Goal: Task Accomplishment & Management: Manage account settings

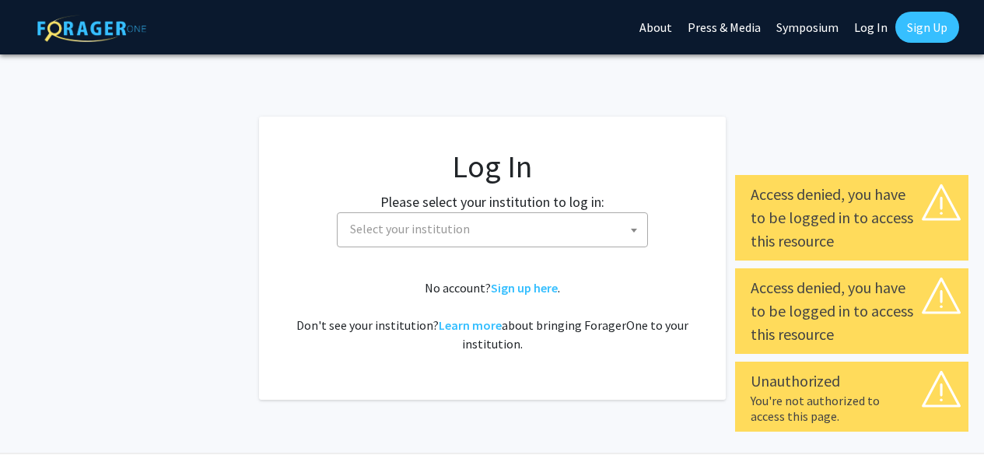
select select
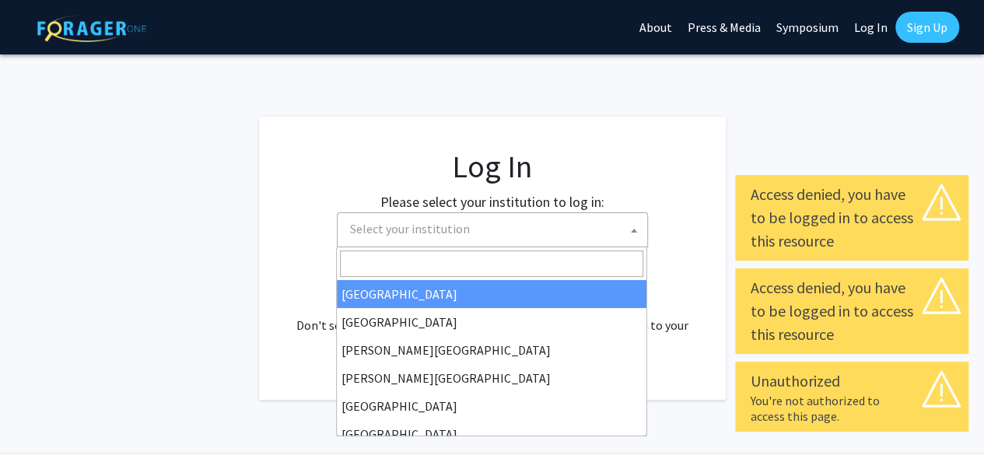
click at [495, 219] on span "Select your institution" at bounding box center [495, 229] width 303 height 32
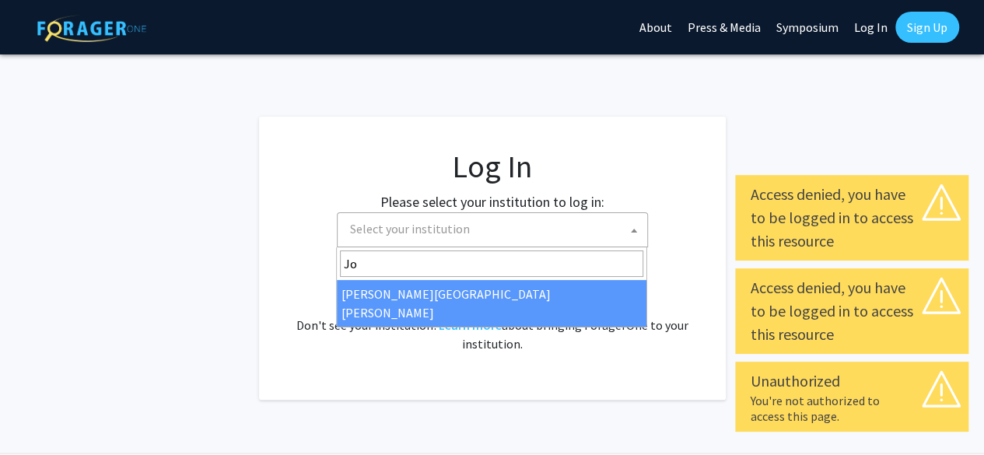
type input "Jo"
select select "1"
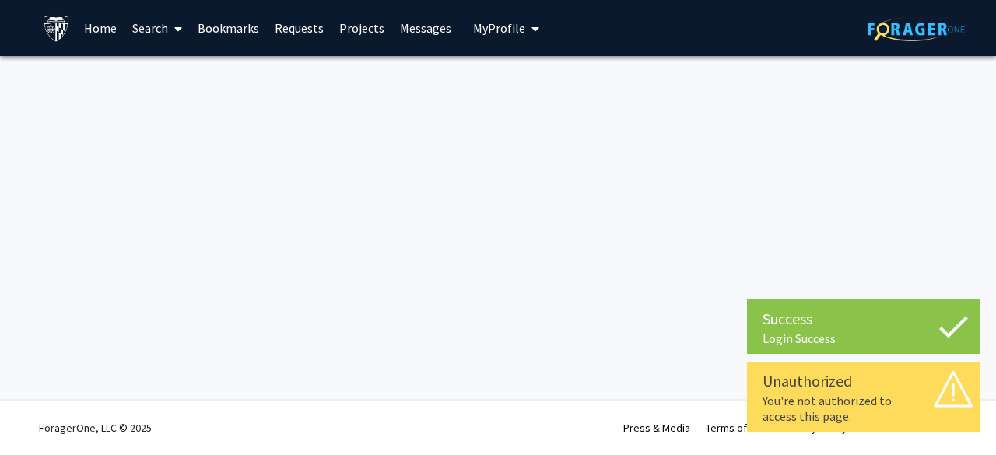
click at [818, 397] on div "You're not authorized to access this page." at bounding box center [863, 408] width 202 height 31
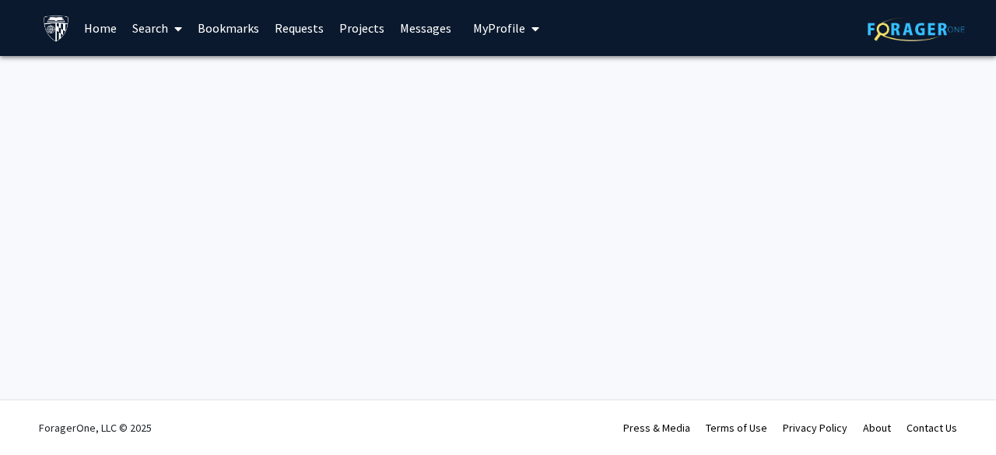
click at [492, 23] on span "My Profile" at bounding box center [499, 28] width 52 height 16
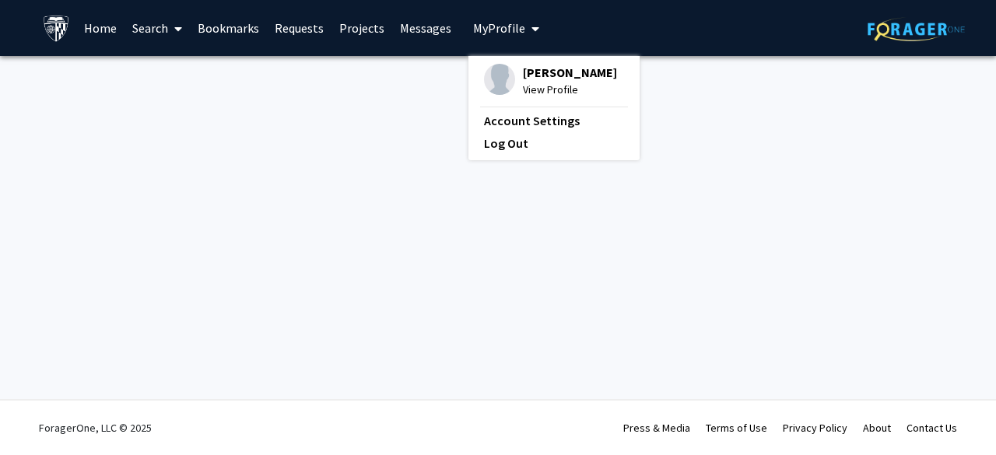
click at [494, 75] on img at bounding box center [499, 79] width 31 height 31
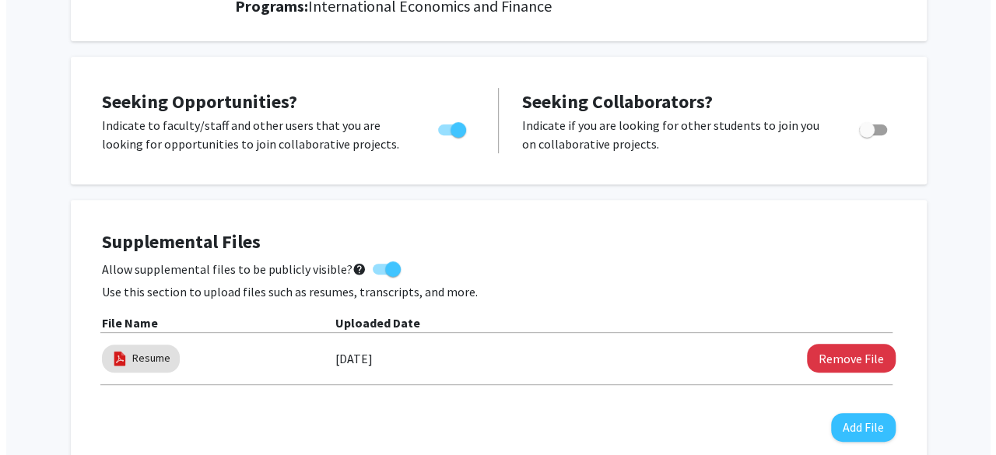
scroll to position [337, 0]
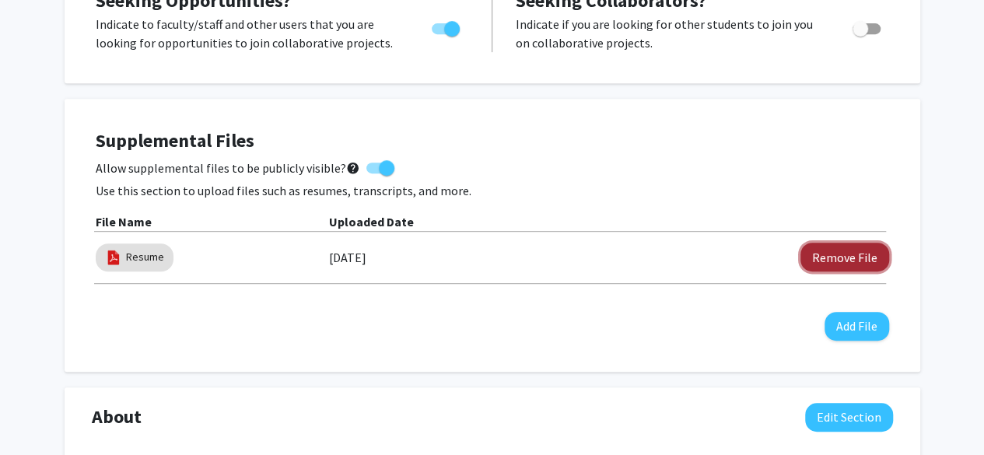
click at [814, 252] on button "Remove File" at bounding box center [844, 257] width 89 height 29
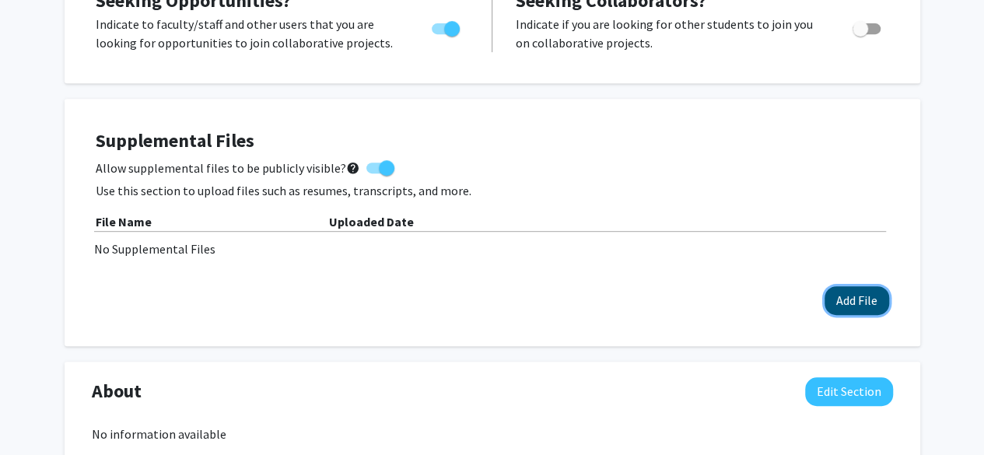
click at [852, 303] on button "Add File" at bounding box center [857, 300] width 65 height 29
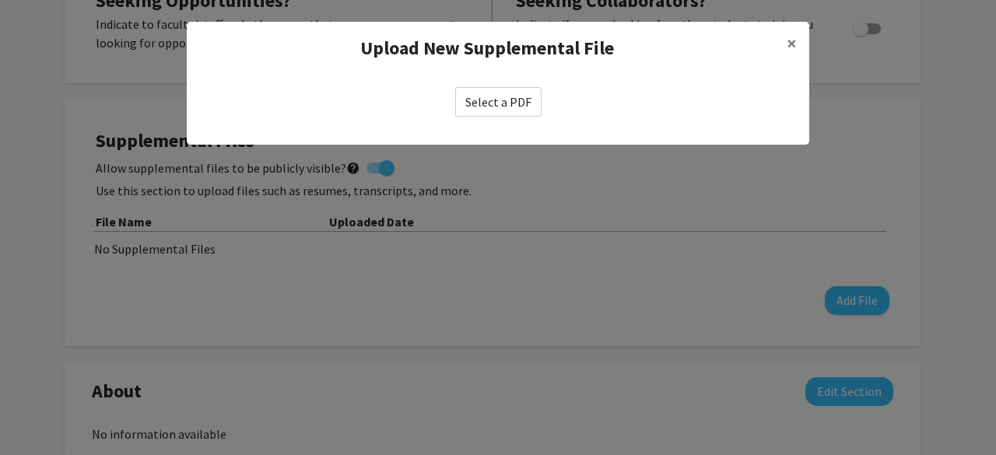
click at [523, 107] on label "Select a PDF" at bounding box center [498, 102] width 86 height 30
click at [0, 0] on input "Select a PDF" at bounding box center [0, 0] width 0 height 0
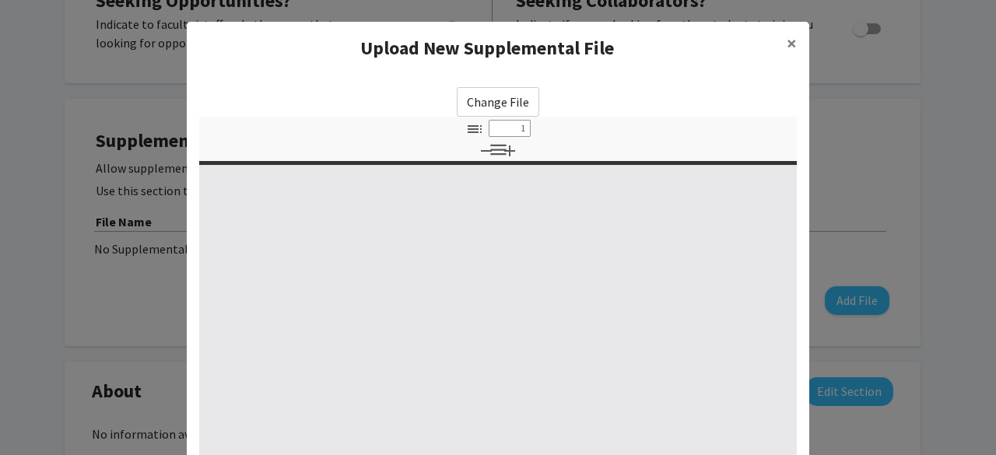
select select "custom"
type input "0"
select select "custom"
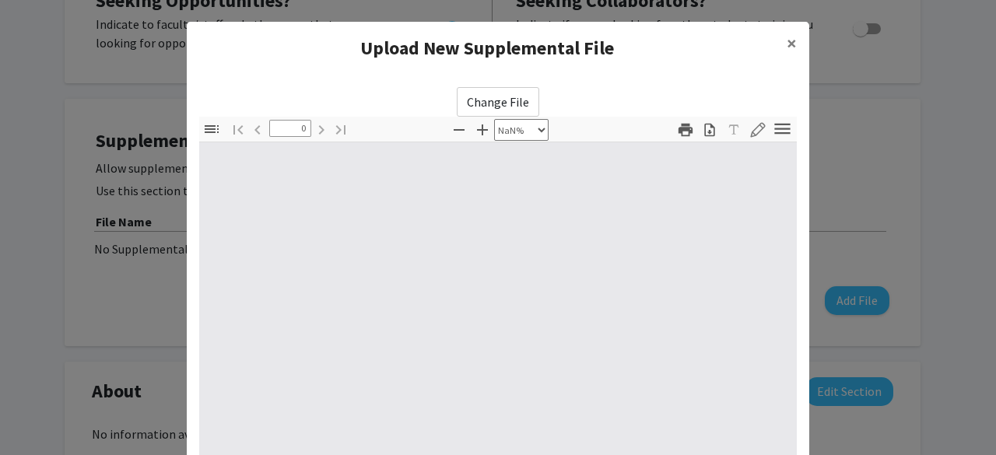
type input "1"
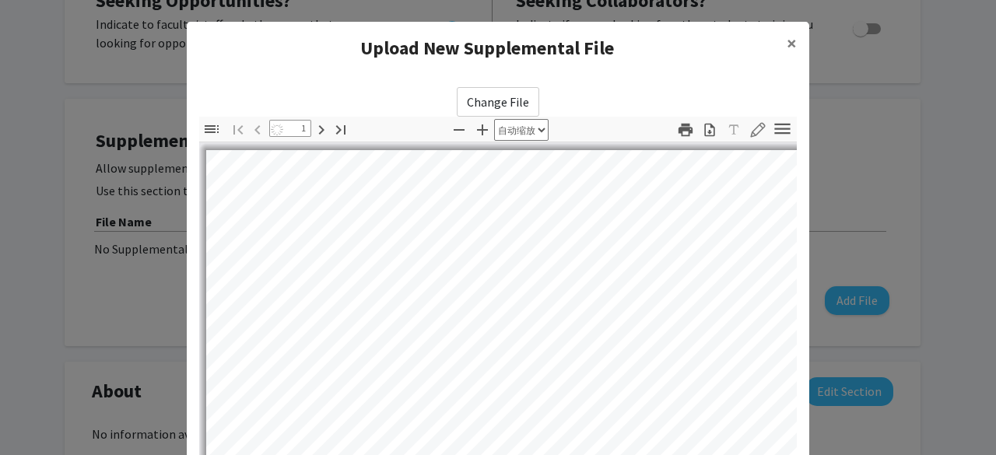
select select "auto"
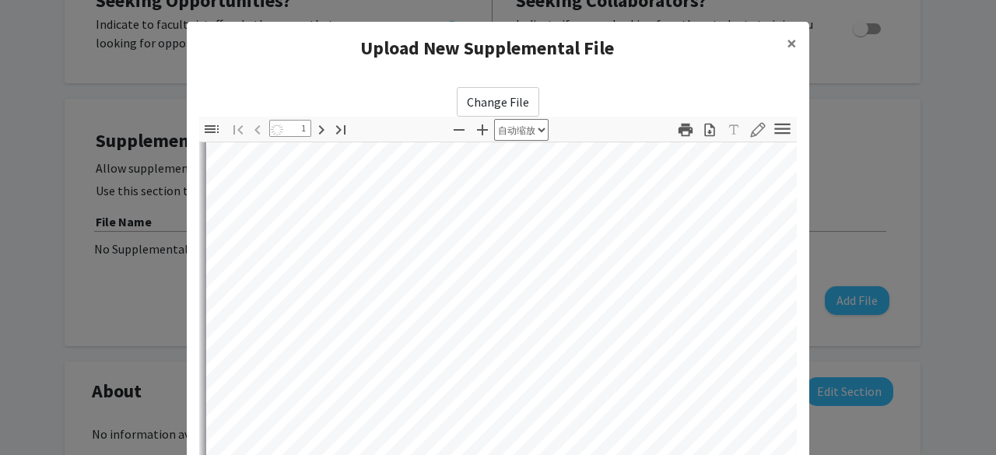
type input "2"
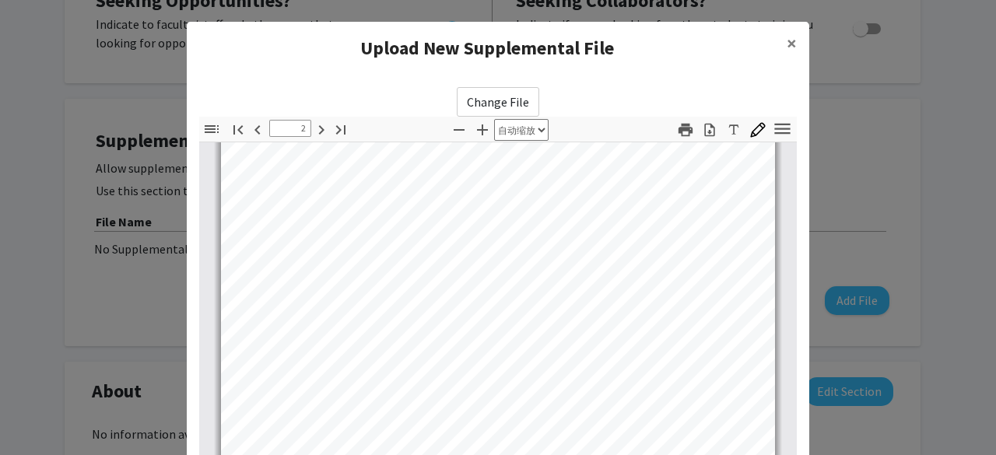
scroll to position [281, 0]
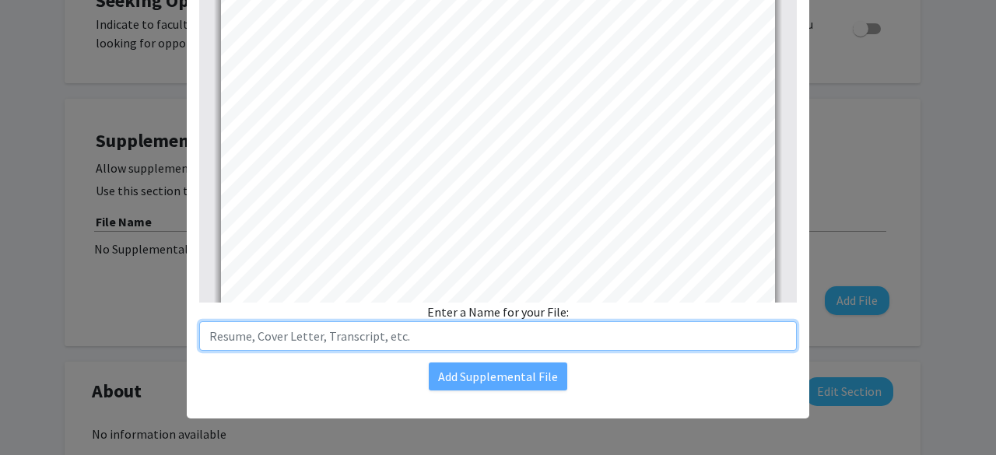
click at [397, 334] on input "text" at bounding box center [497, 336] width 597 height 30
type input "Transcript"
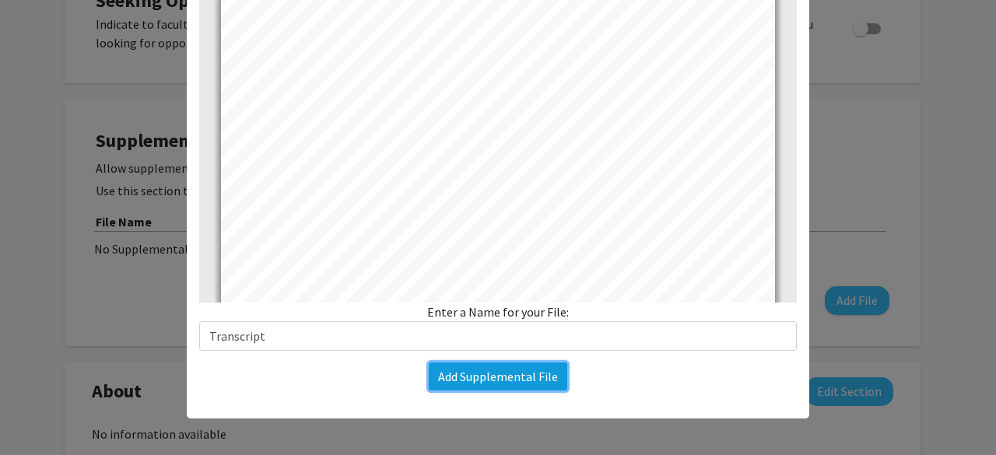
click at [503, 379] on button "Add Supplemental File" at bounding box center [498, 376] width 138 height 28
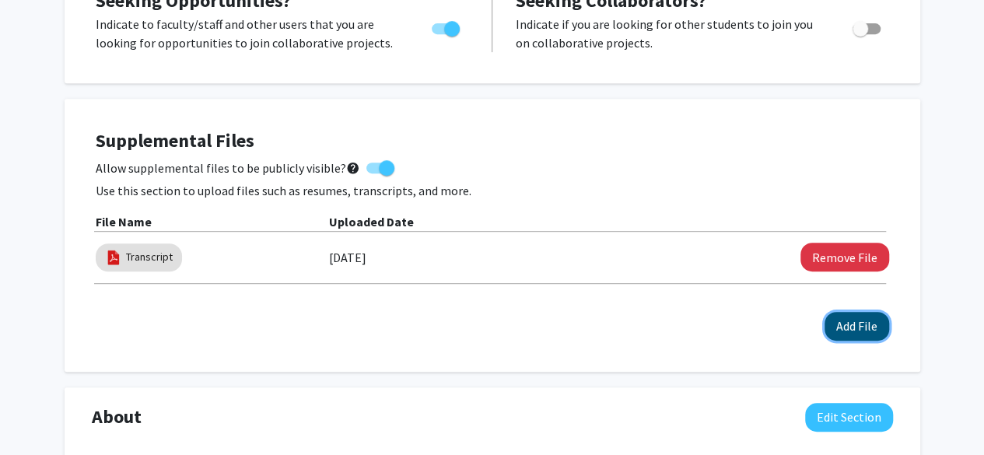
click at [865, 332] on button "Add File" at bounding box center [857, 326] width 65 height 29
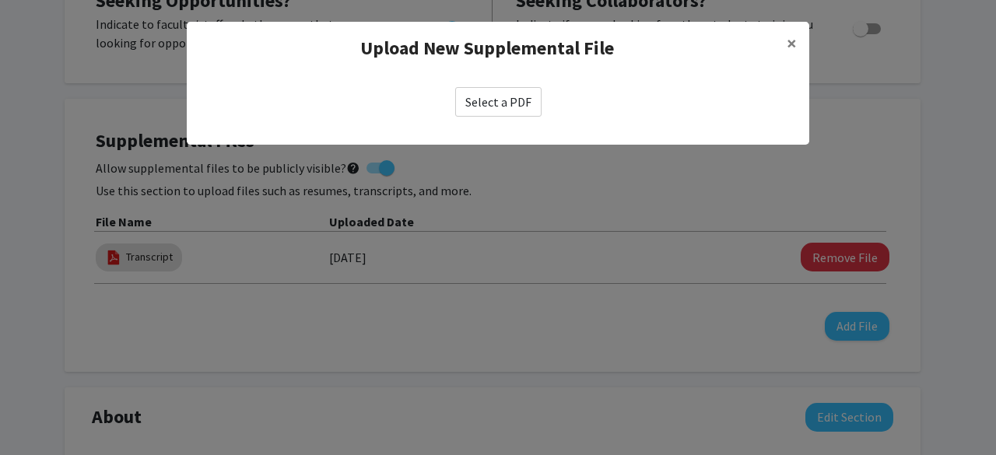
click at [487, 96] on label "Select a PDF" at bounding box center [498, 102] width 86 height 30
click at [0, 0] on input "Select a PDF" at bounding box center [0, 0] width 0 height 0
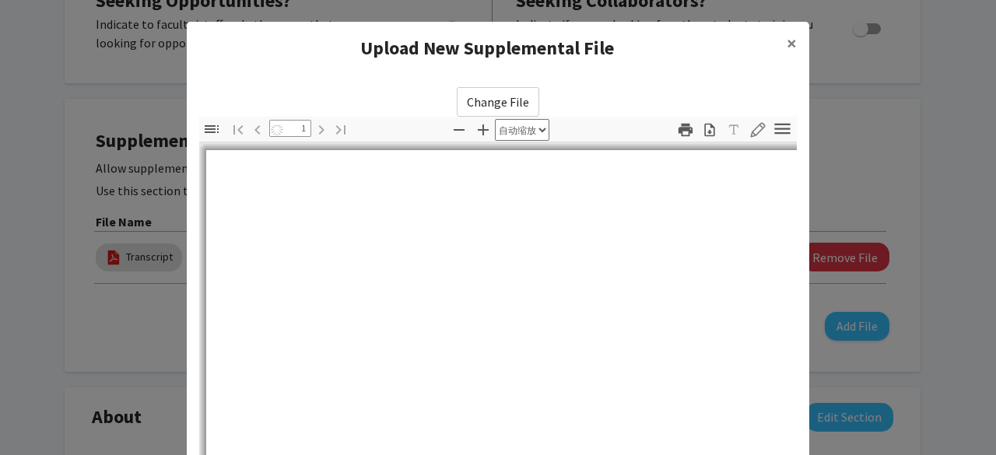
select select "auto"
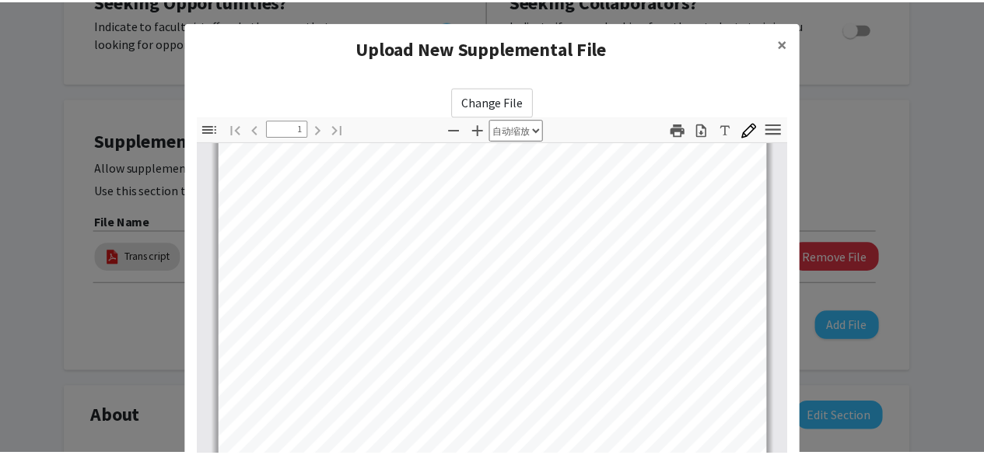
scroll to position [229, 0]
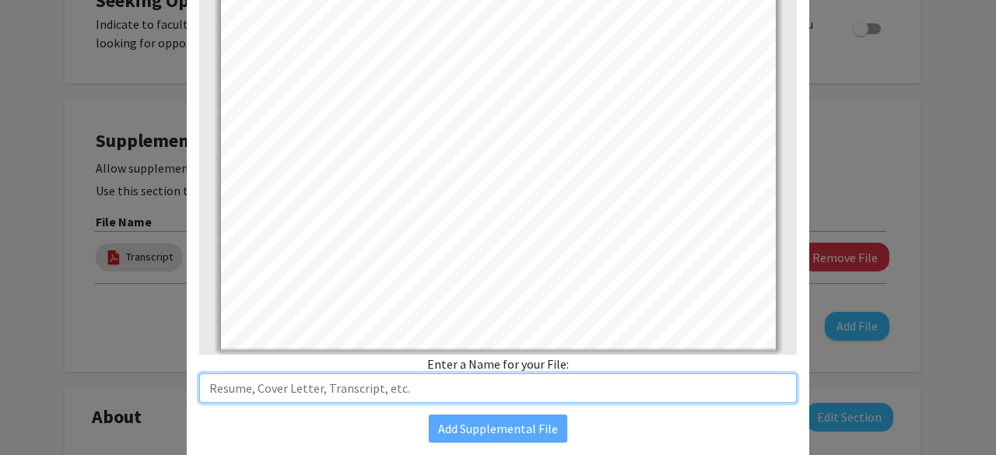
click at [464, 382] on input "text" at bounding box center [497, 388] width 597 height 30
type input "Resume"
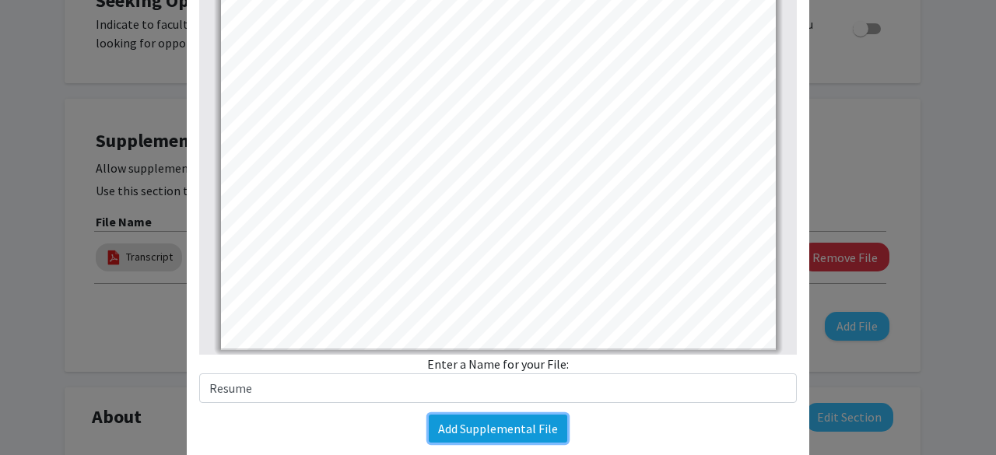
click at [476, 429] on button "Add Supplemental File" at bounding box center [498, 429] width 138 height 28
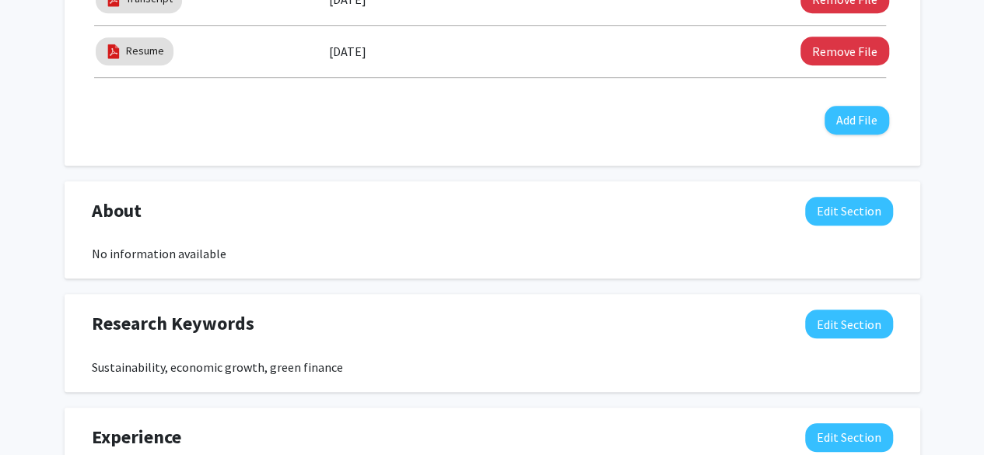
scroll to position [708, 0]
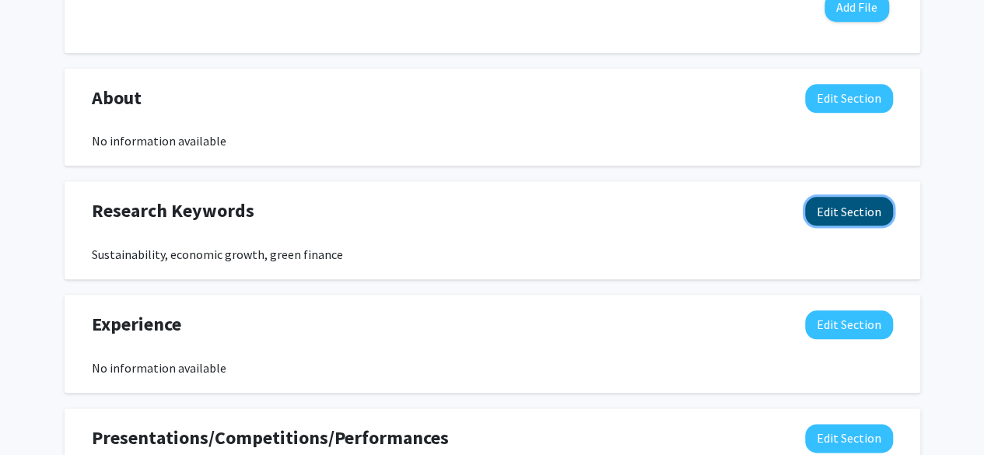
click at [849, 205] on button "Edit Section" at bounding box center [849, 211] width 88 height 29
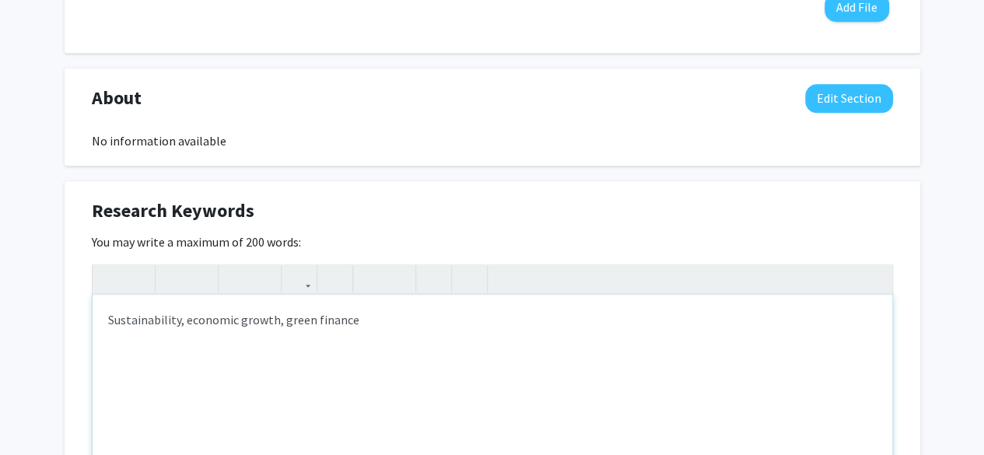
click at [625, 316] on div "Sustainability, economic growth, green finance" at bounding box center [493, 411] width 800 height 233
click at [306, 323] on div "Sustainability, economic growth, green finance," at bounding box center [493, 411] width 800 height 233
click at [453, 323] on div "Sustainability, economic growth, sustainable finance," at bounding box center [493, 411] width 800 height 233
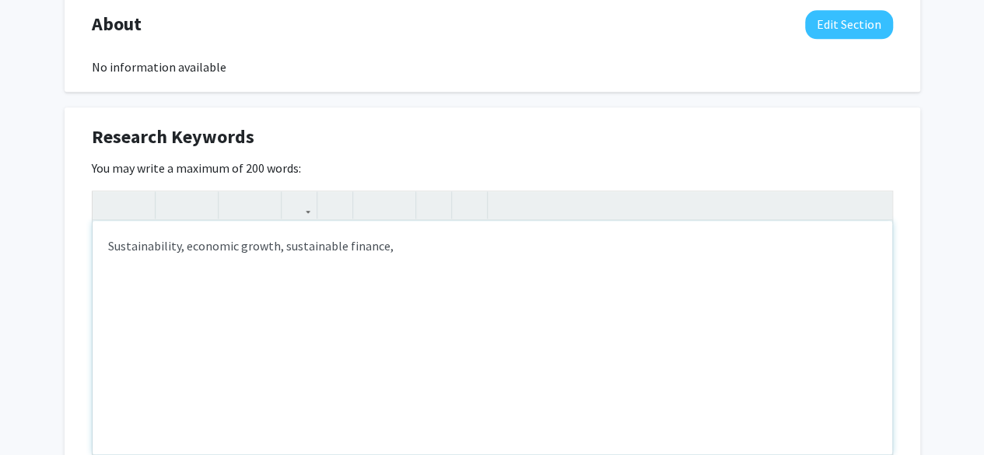
scroll to position [781, 0]
type textarea "Sustainability, economic growth, sustainable finance, economic polices"
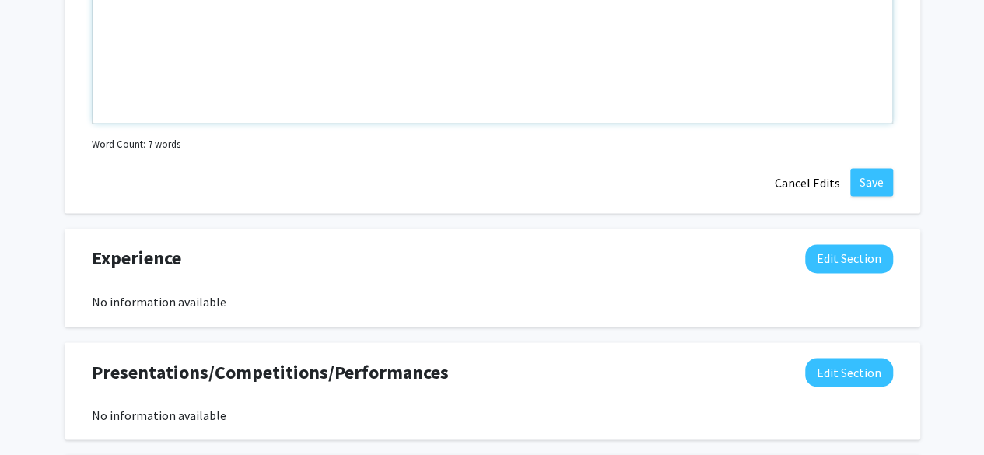
scroll to position [1112, 0]
click at [881, 177] on button "Save" at bounding box center [871, 183] width 43 height 28
